Goal: Task Accomplishment & Management: Use online tool/utility

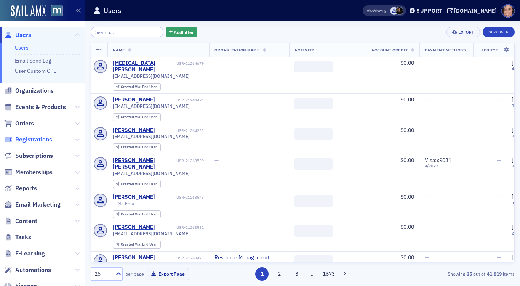
click at [40, 141] on span "Registrations" at bounding box center [33, 139] width 37 height 8
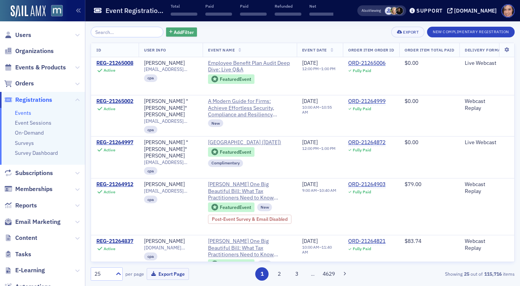
click at [179, 31] on span "Add Filter" at bounding box center [184, 32] width 20 height 7
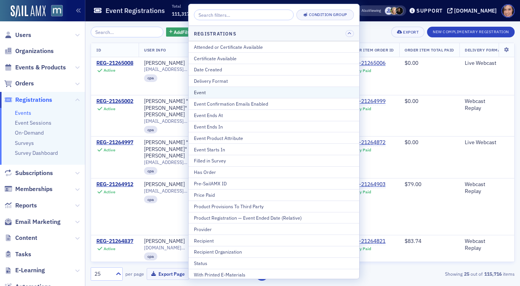
click at [218, 90] on div "Event" at bounding box center [274, 92] width 160 height 7
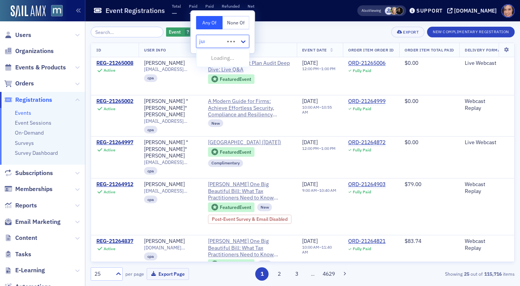
type input "jump"
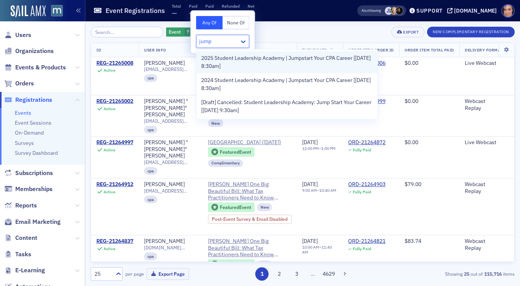
click at [225, 66] on span "2025 Student Leadership Academy | Jumpstart Your CPA Career [8/12/2025 8:30am]" at bounding box center [287, 62] width 172 height 16
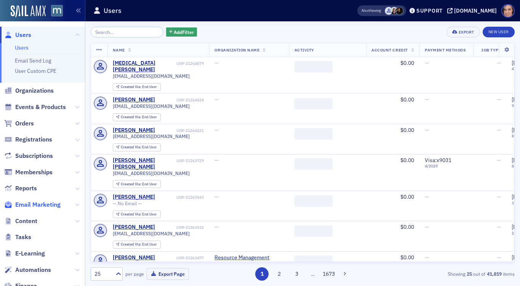
click at [56, 202] on span "Email Marketing" at bounding box center [37, 204] width 45 height 8
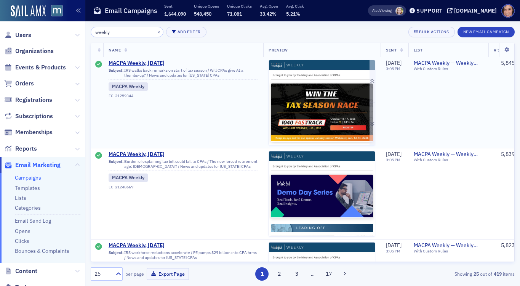
type input "weekly"
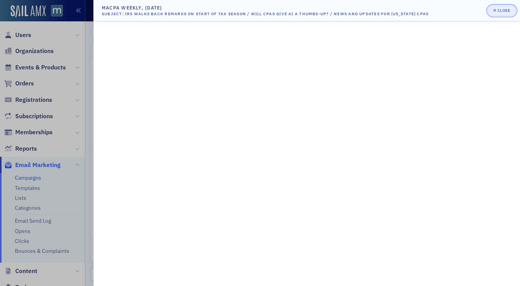
click at [500, 11] on div "Close" at bounding box center [503, 10] width 13 height 4
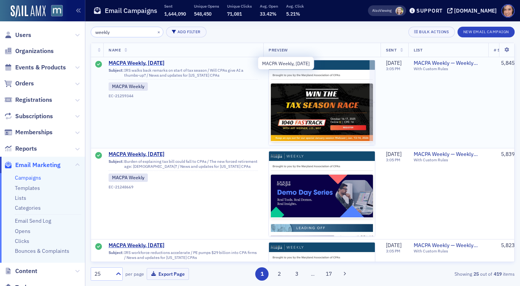
click at [157, 63] on span "MACPA Weekly, [DATE]" at bounding box center [183, 63] width 149 height 7
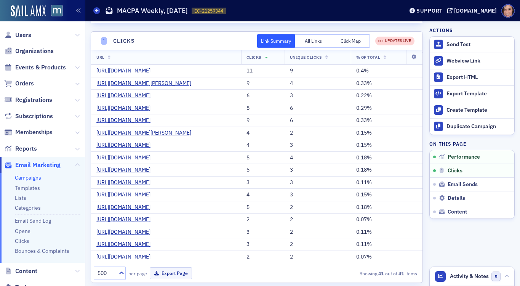
scroll to position [163, 0]
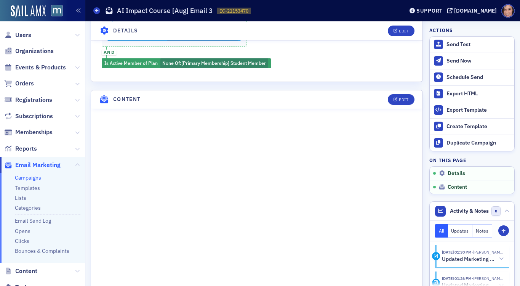
scroll to position [351, 0]
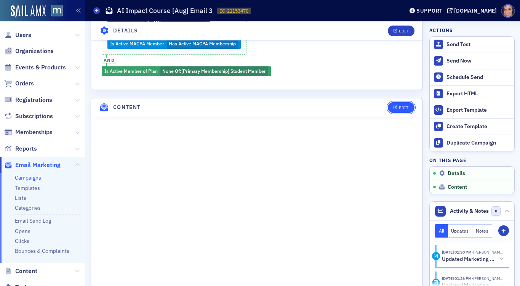
click at [393, 103] on button "Edit" at bounding box center [401, 107] width 26 height 11
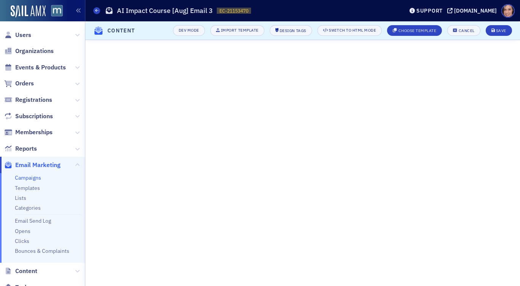
scroll to position [168, 0]
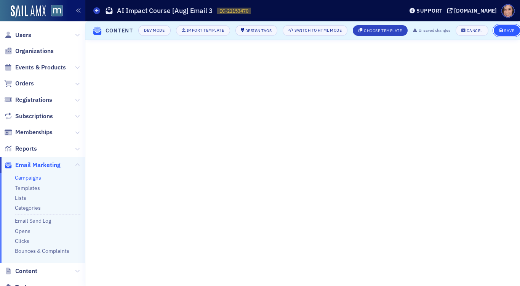
click at [506, 32] on span "Save" at bounding box center [506, 31] width 15 height 4
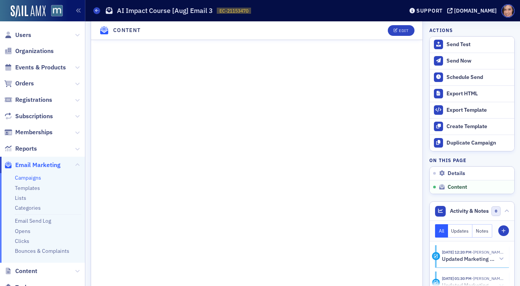
scroll to position [547, 0]
click at [401, 32] on div "Edit" at bounding box center [404, 31] width 10 height 4
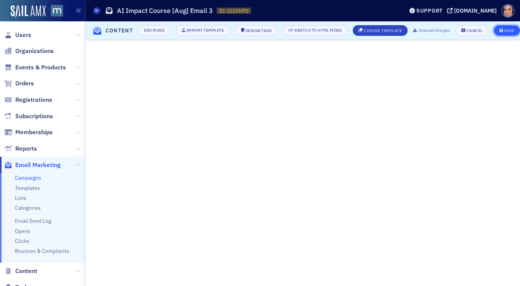
click at [514, 30] on div "Save" at bounding box center [509, 31] width 10 height 4
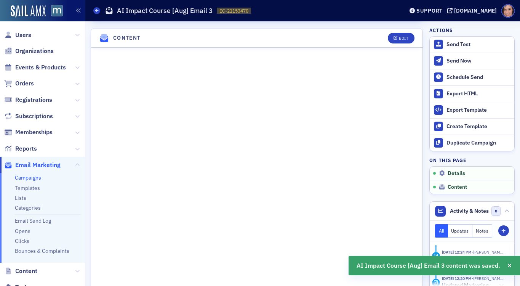
scroll to position [423, 0]
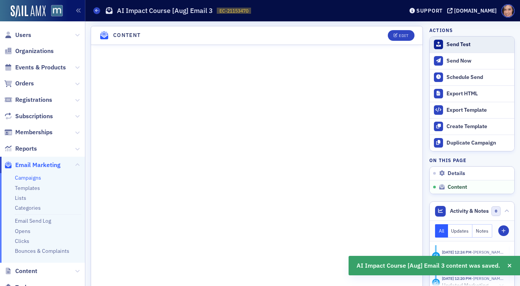
click at [464, 43] on div "Send Test" at bounding box center [478, 44] width 64 height 7
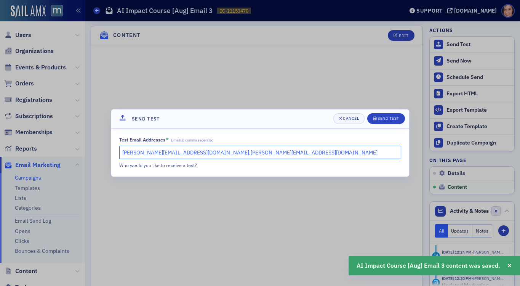
drag, startPoint x: 187, startPoint y: 154, endPoint x: 291, endPoint y: 152, distance: 103.2
click at [291, 152] on input "katie@blueoceanideas.com,marybeth@macpa.org" at bounding box center [260, 151] width 282 height 13
type input "katie@blueoceanideas.com"
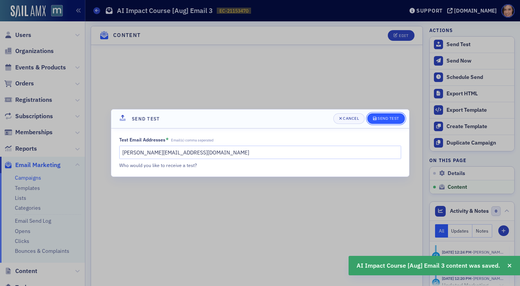
click at [388, 117] on div "Send Test" at bounding box center [388, 118] width 22 height 4
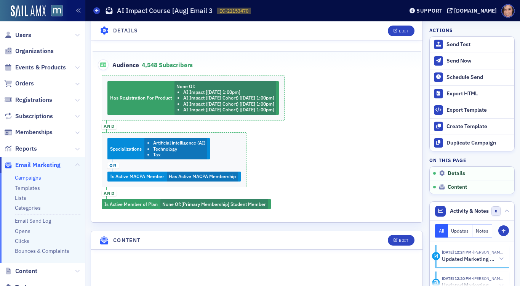
scroll to position [244, 0]
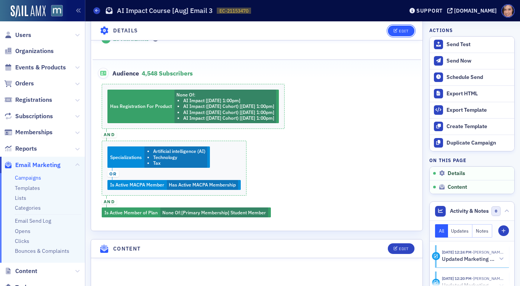
click at [407, 29] on div "Edit" at bounding box center [404, 31] width 10 height 4
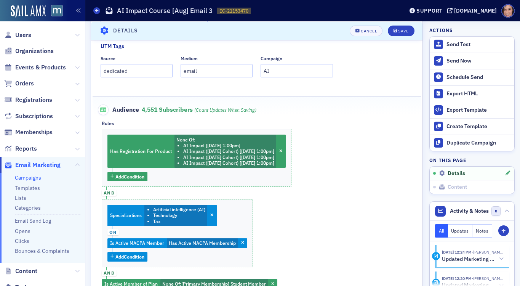
scroll to position [309, 0]
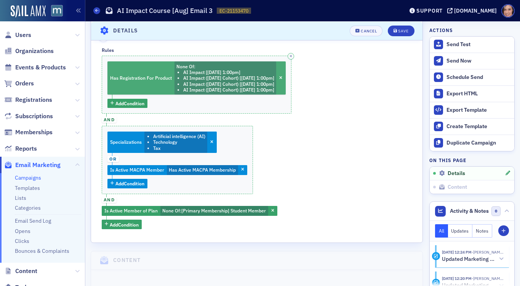
click at [236, 85] on li "AI Impact (September 2025 Cohort) [9/4/2025 1:00pm]" at bounding box center [228, 84] width 91 height 6
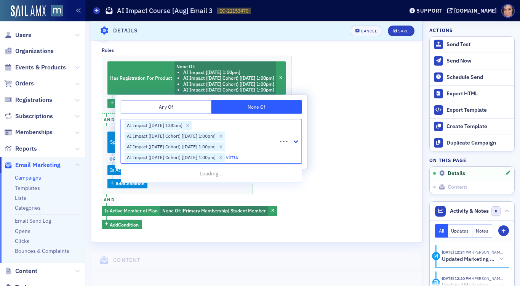
type input "virtual"
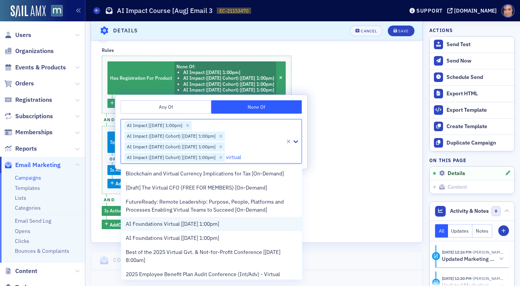
click at [258, 220] on div "AI Foundations Virtual [8/26/2025 1:00pm]" at bounding box center [212, 224] width 172 height 8
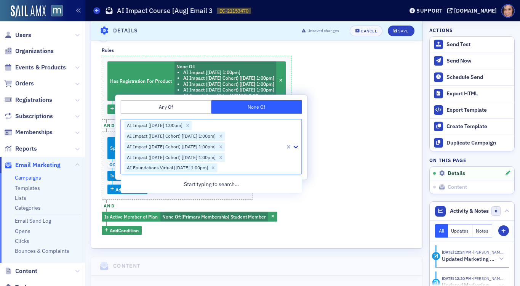
click at [343, 173] on div "Has Registration For Product None Of : AI Impact [2/6/2025 1:00pm] AI Impact (J…" at bounding box center [257, 145] width 310 height 179
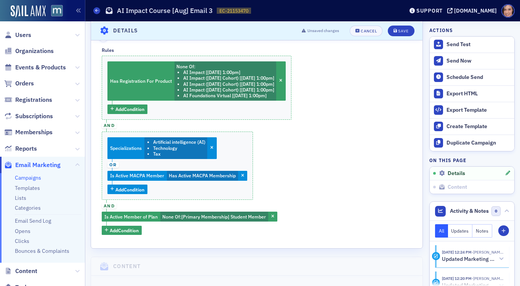
scroll to position [321, 0]
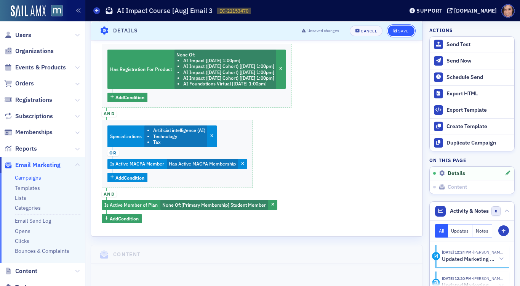
click at [398, 29] on div "Save" at bounding box center [403, 31] width 10 height 4
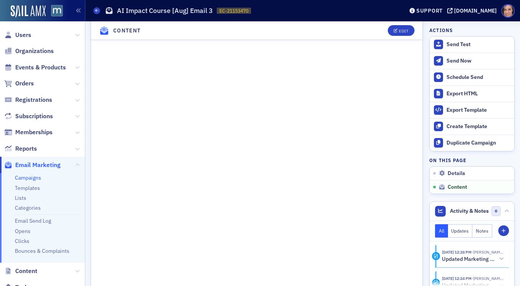
scroll to position [551, 0]
click at [458, 74] on div "Schedule Send" at bounding box center [478, 77] width 64 height 7
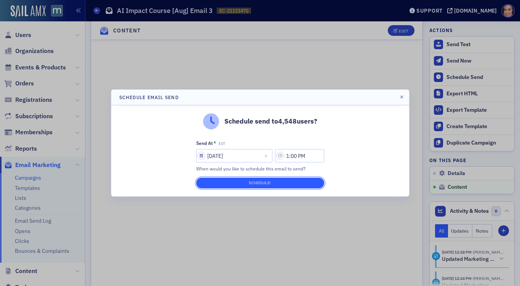
click at [302, 185] on button "Schedule!" at bounding box center [260, 182] width 128 height 11
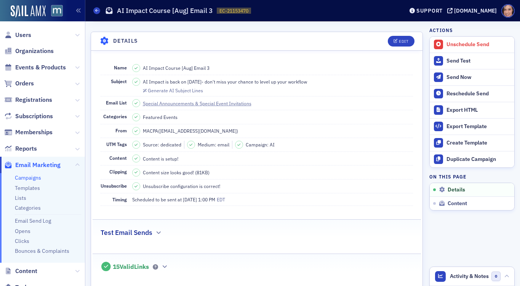
scroll to position [0, 0]
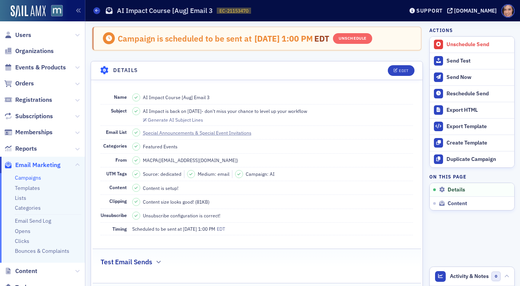
click at [225, 110] on span "AI Impact is back on [DATE]- don't miss your chance to level up your workflow" at bounding box center [225, 110] width 164 height 7
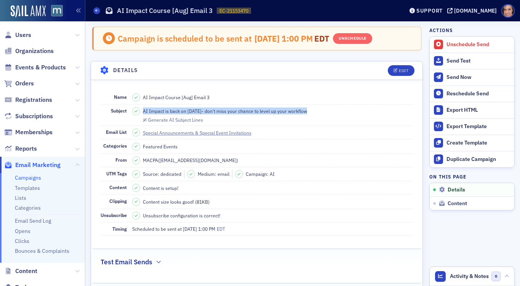
click at [225, 110] on span "AI Impact is back on [DATE]- don't miss your chance to level up your workflow" at bounding box center [225, 110] width 164 height 7
copy span "AI Impact is back on [DATE]- don't miss your chance to level up your workflow"
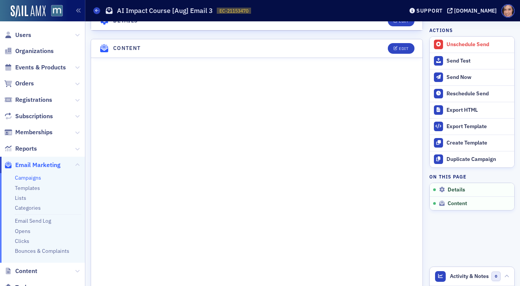
scroll to position [474, 0]
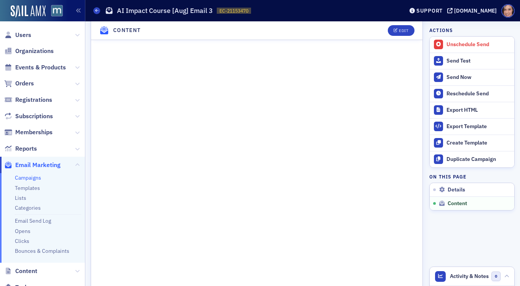
scroll to position [501, 0]
